Goal: Information Seeking & Learning: Learn about a topic

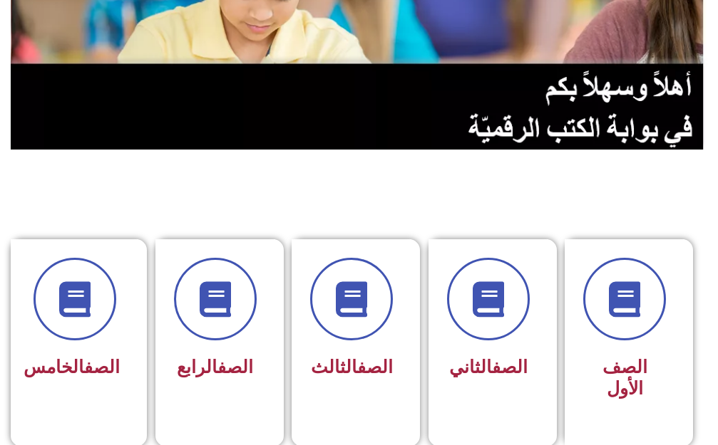
scroll to position [356, 0]
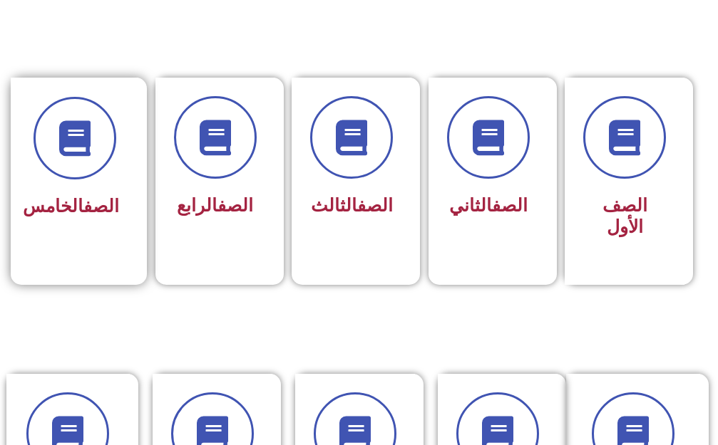
click at [69, 190] on div "الصف الخامس" at bounding box center [74, 207] width 89 height 34
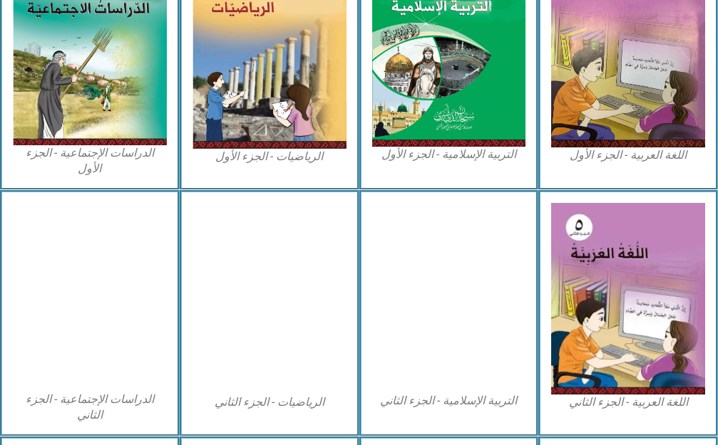
scroll to position [570, 0]
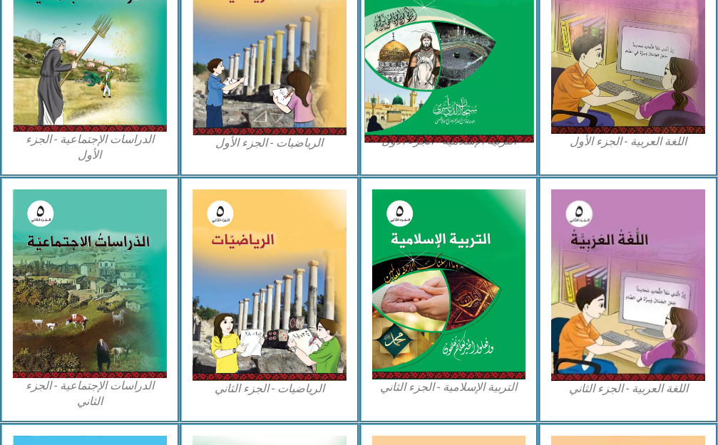
click at [383, 113] on img at bounding box center [448, 37] width 169 height 210
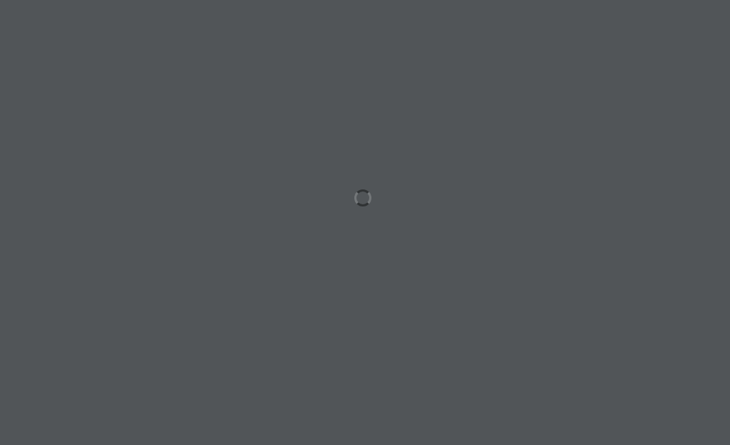
scroll to position [0, 28]
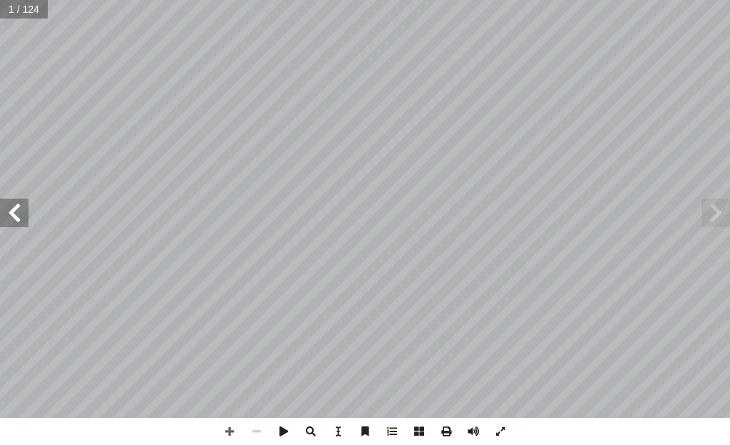
click at [16, 214] on span at bounding box center [14, 213] width 29 height 29
click at [16, 215] on span at bounding box center [14, 213] width 29 height 29
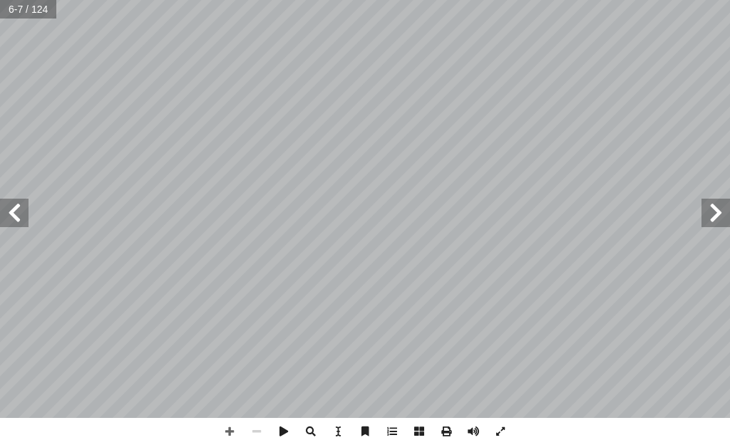
click at [12, 225] on span at bounding box center [14, 213] width 29 height 29
click at [19, 209] on span at bounding box center [14, 213] width 29 height 29
click at [229, 425] on span at bounding box center [229, 431] width 27 height 27
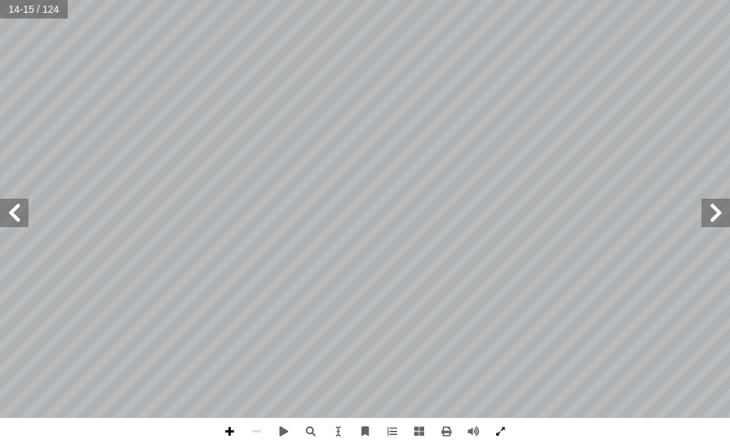
click at [229, 429] on span at bounding box center [229, 431] width 27 height 27
click at [254, 433] on span at bounding box center [256, 431] width 27 height 27
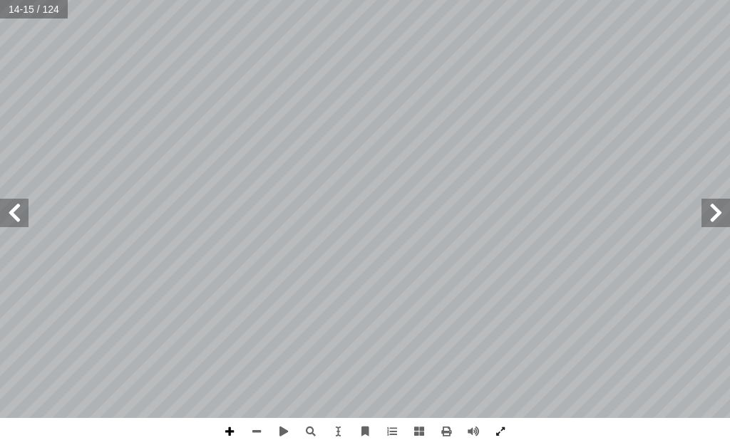
click at [230, 425] on span at bounding box center [229, 431] width 27 height 27
click at [17, 215] on span at bounding box center [14, 213] width 29 height 29
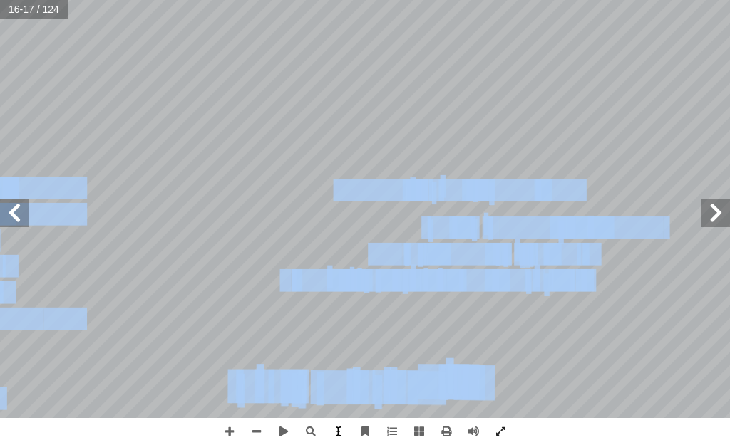
click at [332, 433] on div "١٢ ت الكريمة: � ي آ ال� َ ن ِ دة م � ف َ ست ُ روس الم ُّ من الد . ّ لحق � لى َ …" at bounding box center [365, 222] width 730 height 445
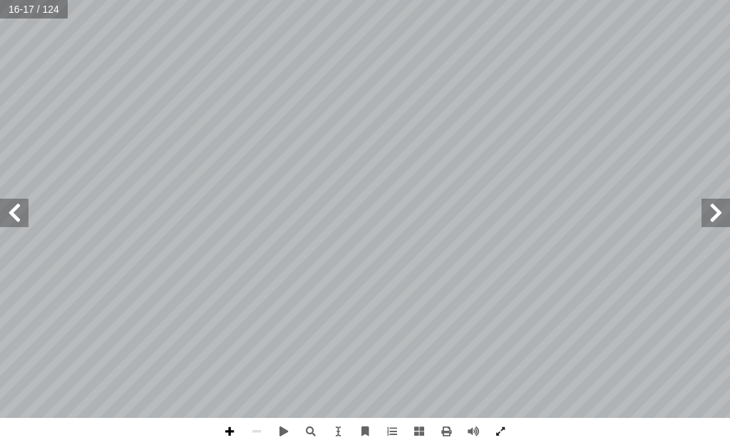
click at [223, 426] on span at bounding box center [229, 431] width 27 height 27
click at [14, 212] on span at bounding box center [14, 213] width 29 height 29
